Goal: Check status: Check status

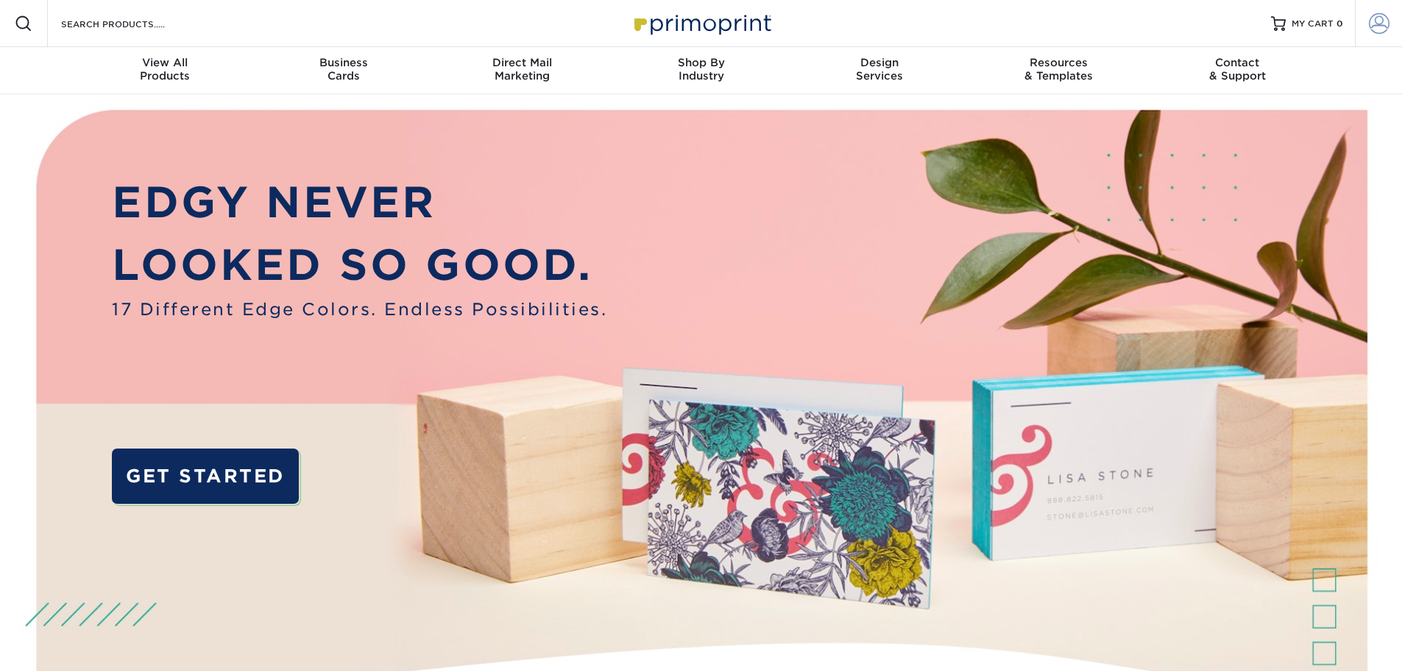
type input "[EMAIL_ADDRESS][DOMAIN_NAME]"
click at [1374, 13] on span at bounding box center [1379, 23] width 21 height 21
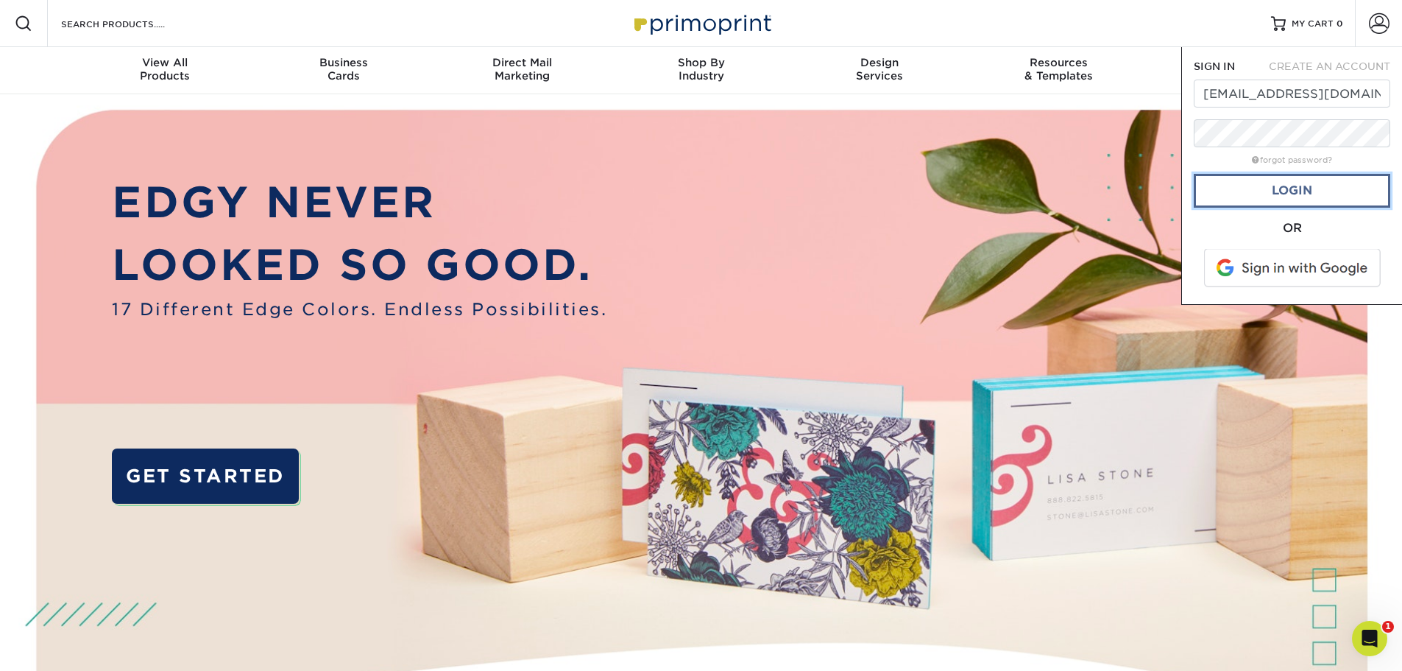
click at [1272, 183] on link "Login" at bounding box center [1292, 191] width 197 height 34
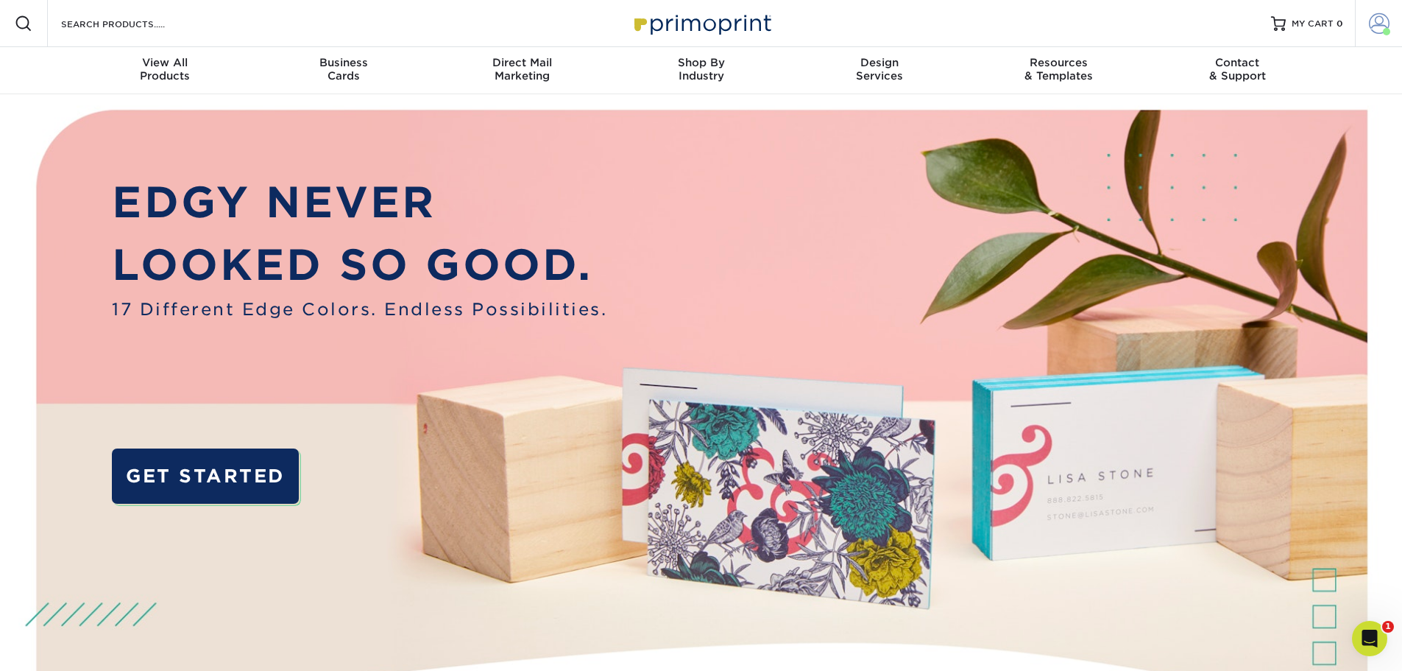
click at [1366, 13] on link "Account" at bounding box center [1378, 23] width 47 height 47
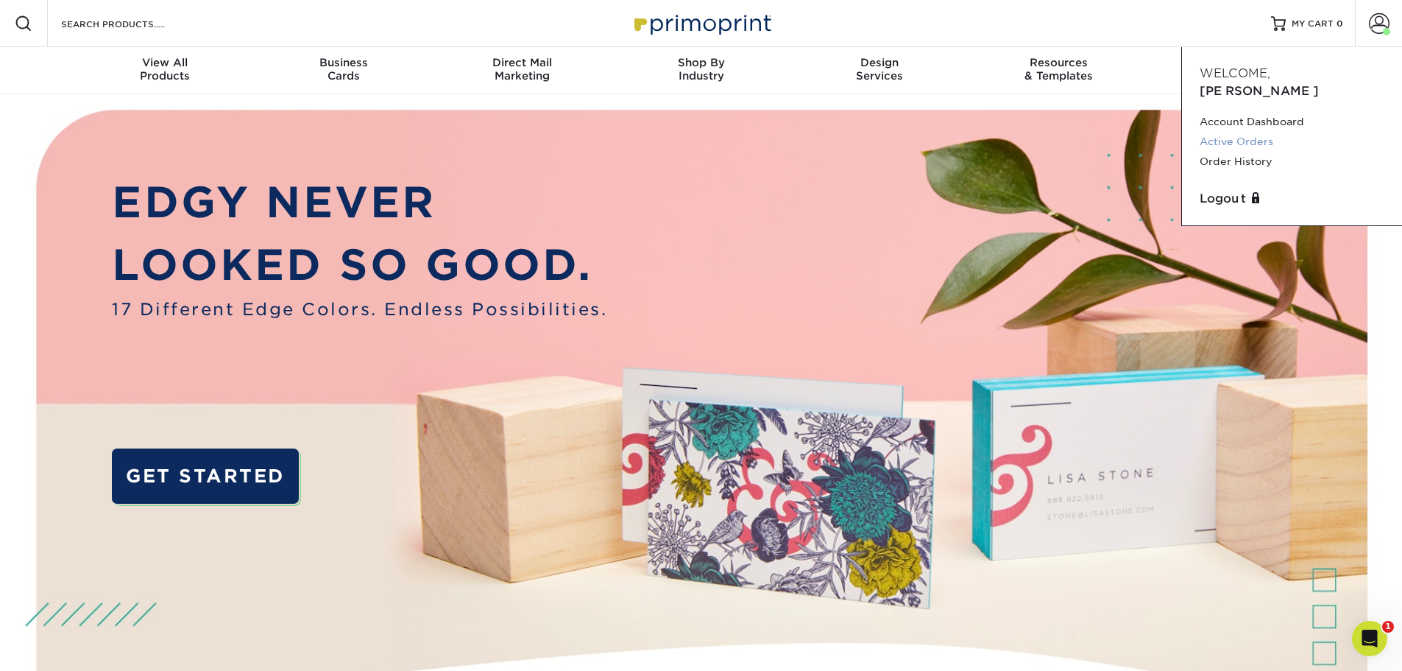
click at [1213, 132] on link "Active Orders" at bounding box center [1292, 142] width 185 height 20
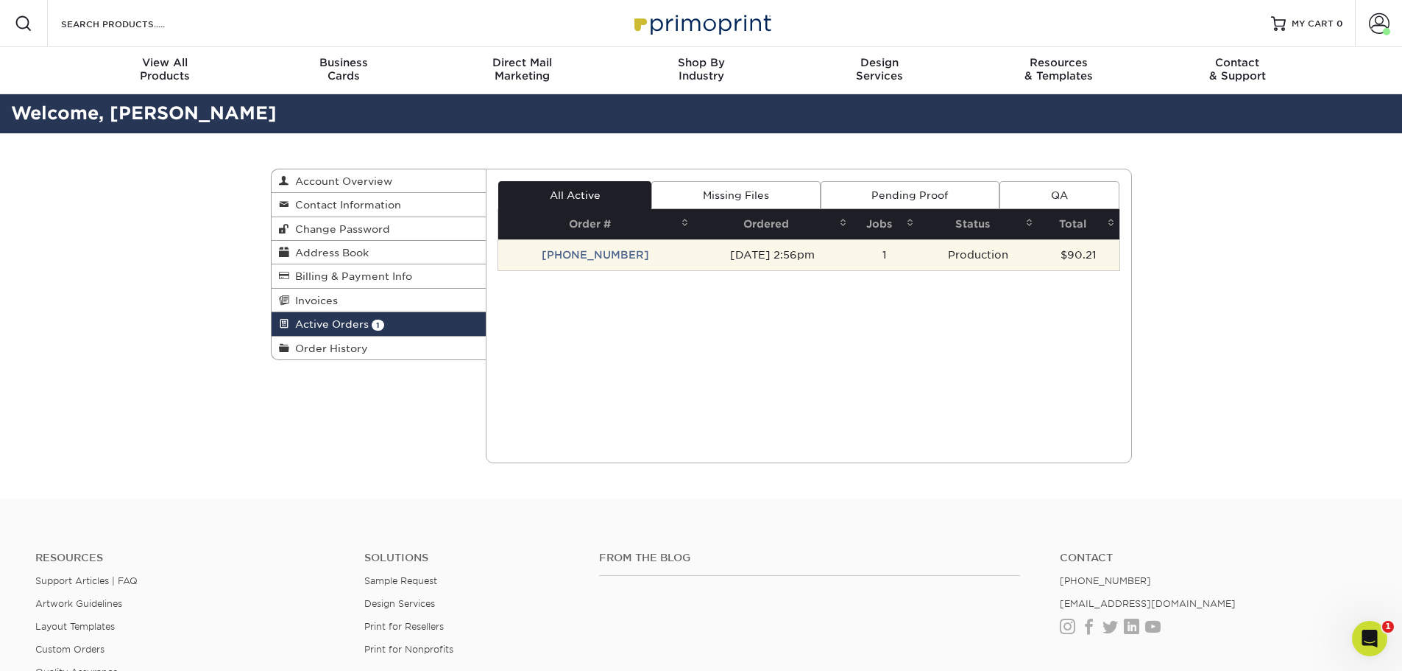
click at [600, 250] on td "2598-25618-494" at bounding box center [595, 254] width 195 height 31
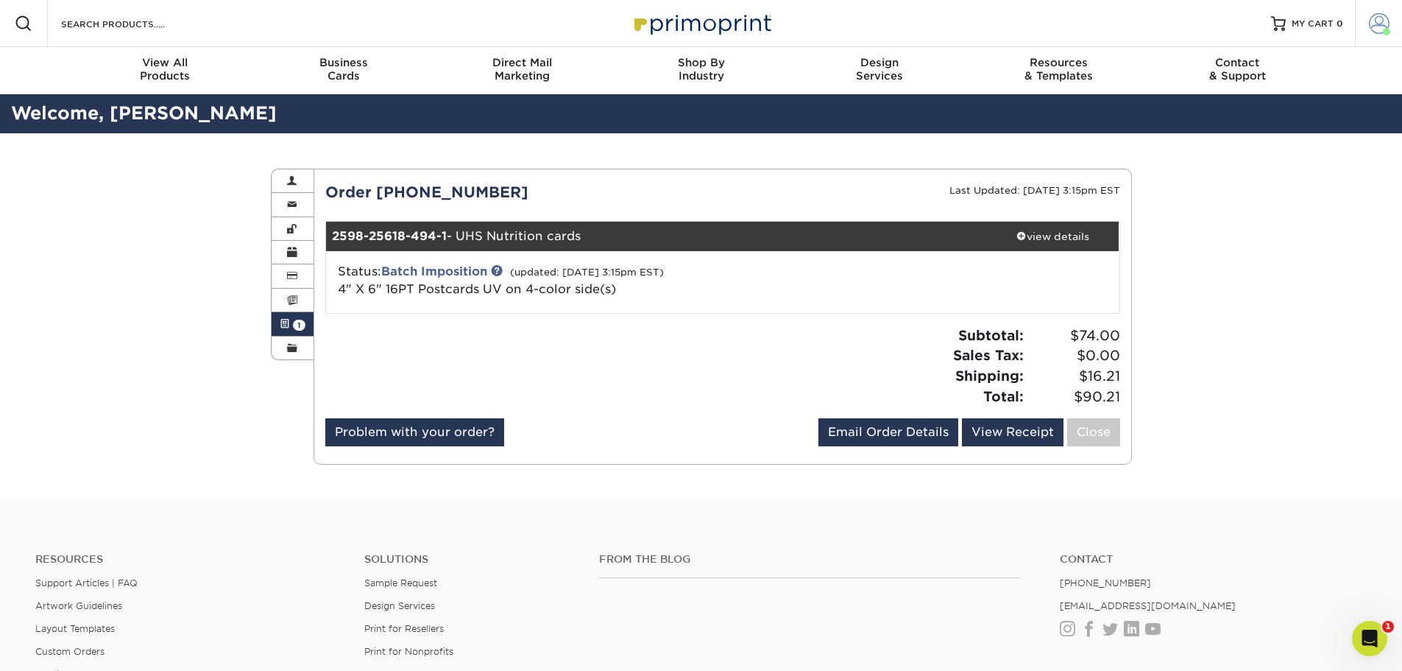
click at [1375, 29] on span at bounding box center [1379, 23] width 21 height 21
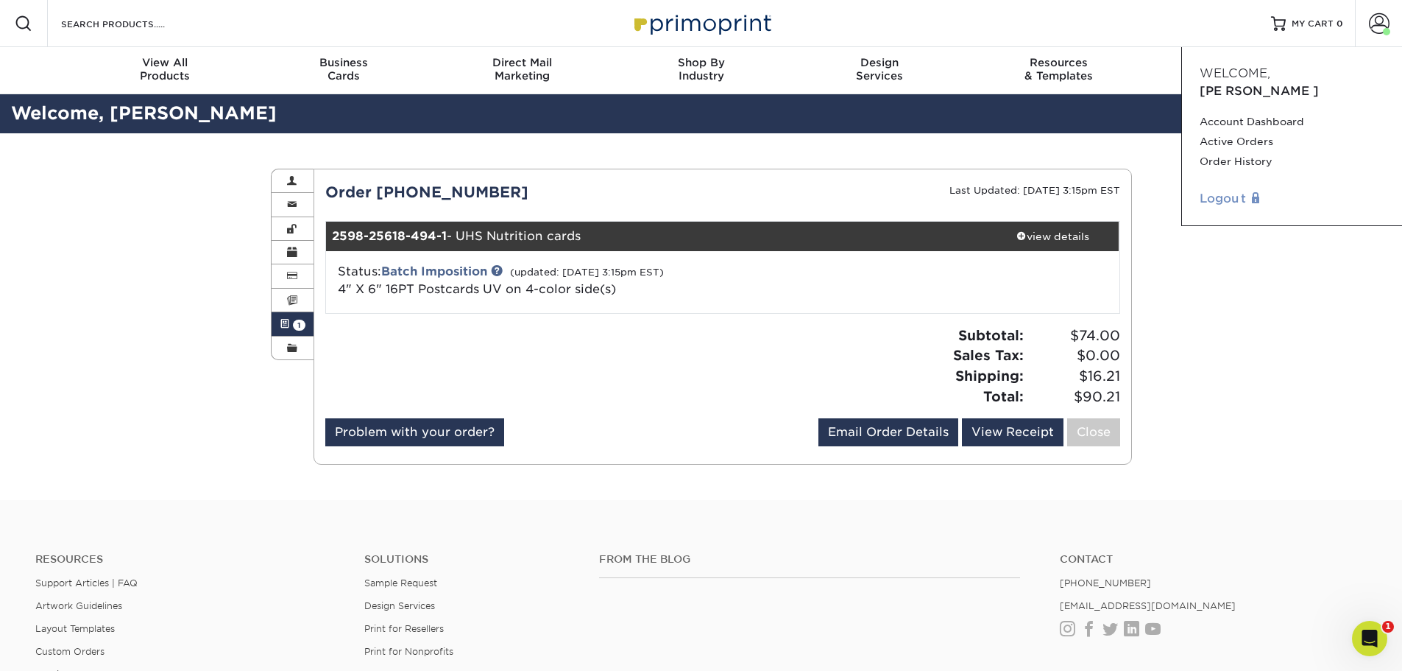
click at [1231, 190] on link "Logout" at bounding box center [1292, 199] width 185 height 18
